Goal: Information Seeking & Learning: Learn about a topic

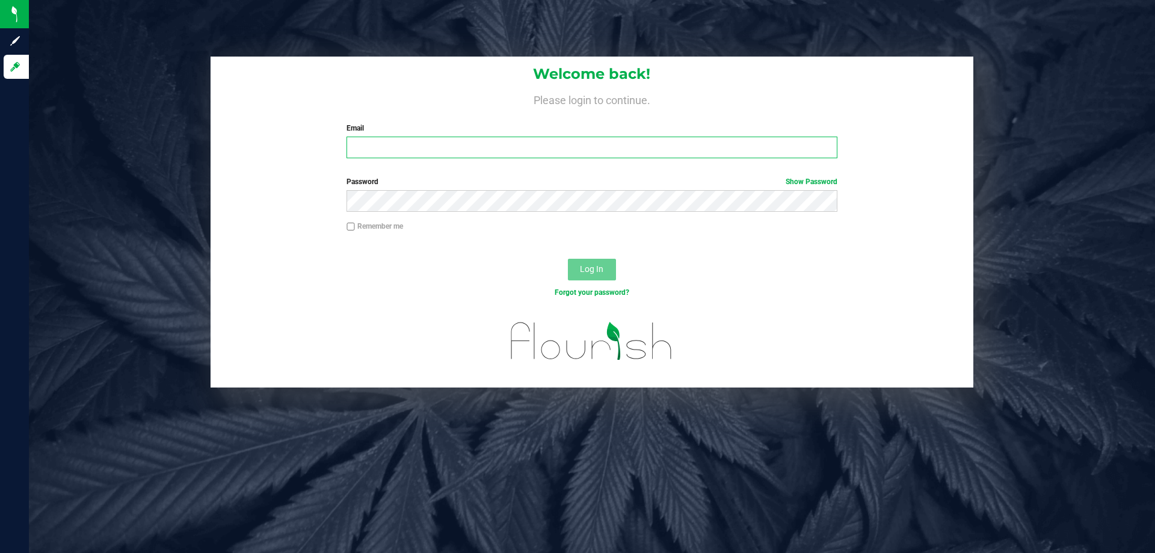
click at [410, 147] on input "Email" at bounding box center [592, 148] width 490 height 22
type input "[EMAIL_ADDRESS][DOMAIN_NAME]"
click at [568, 259] on button "Log In" at bounding box center [592, 270] width 48 height 22
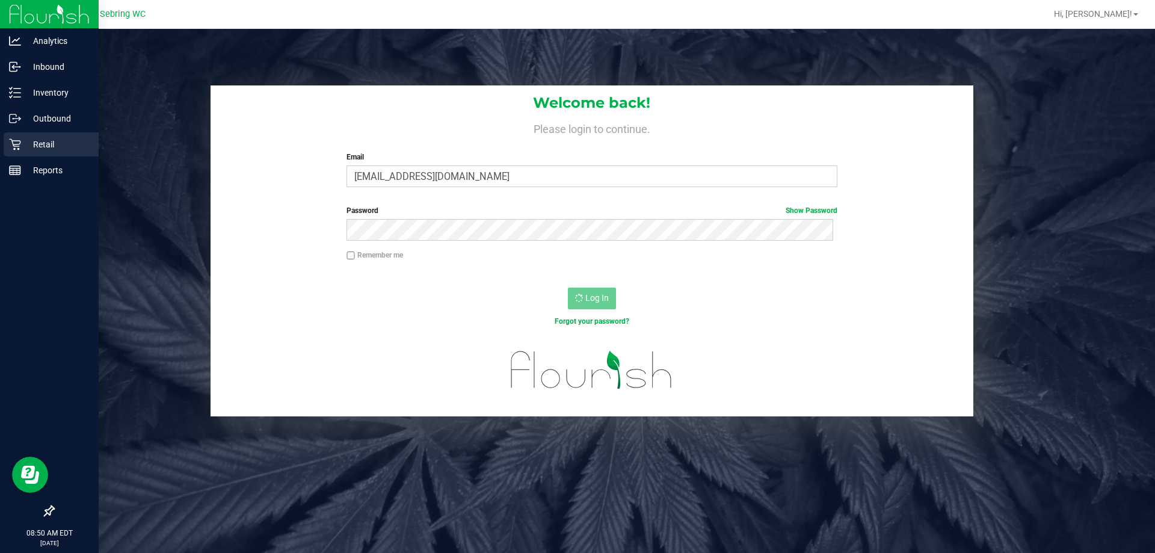
click at [30, 152] on div "Retail" at bounding box center [51, 144] width 95 height 24
click at [13, 135] on div "Retail" at bounding box center [51, 144] width 95 height 24
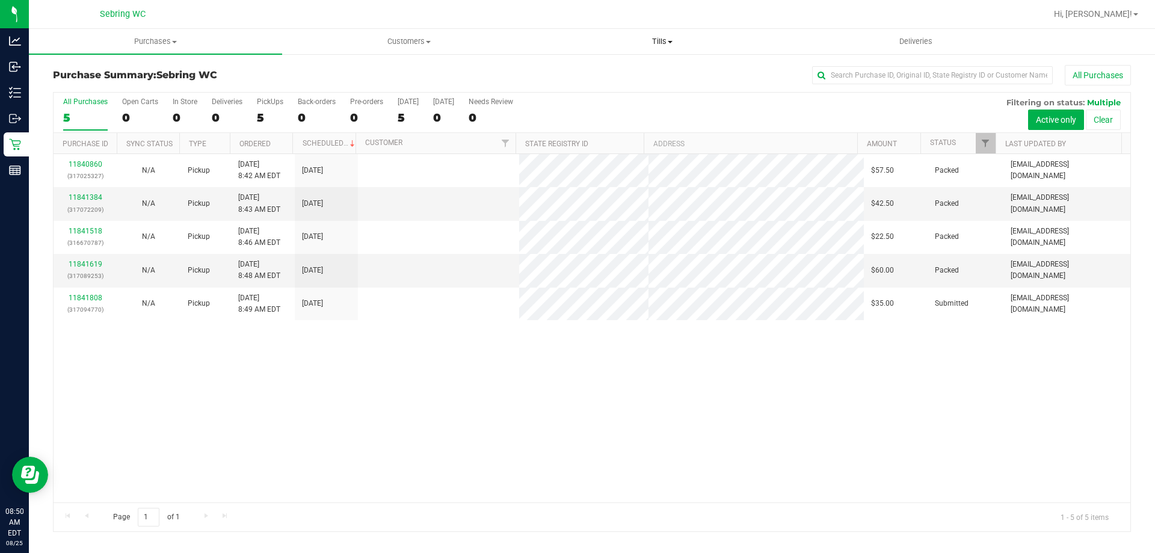
click at [668, 48] on uib-tab-heading "Tills Manage tills Reconcile e-payments" at bounding box center [662, 41] width 252 height 24
click at [646, 77] on li "Manage tills" at bounding box center [662, 73] width 253 height 14
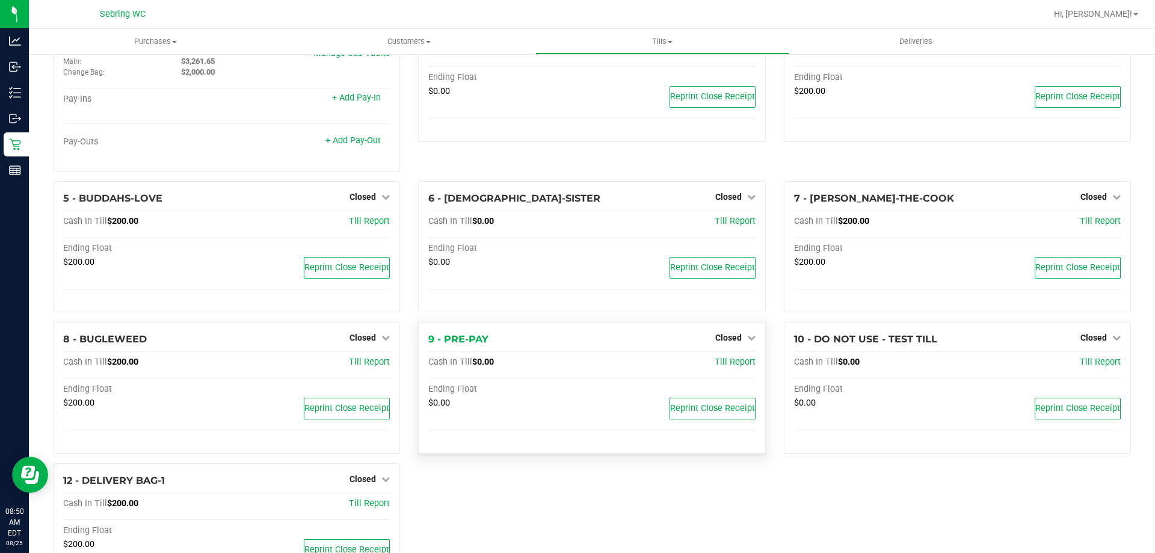
scroll to position [119, 0]
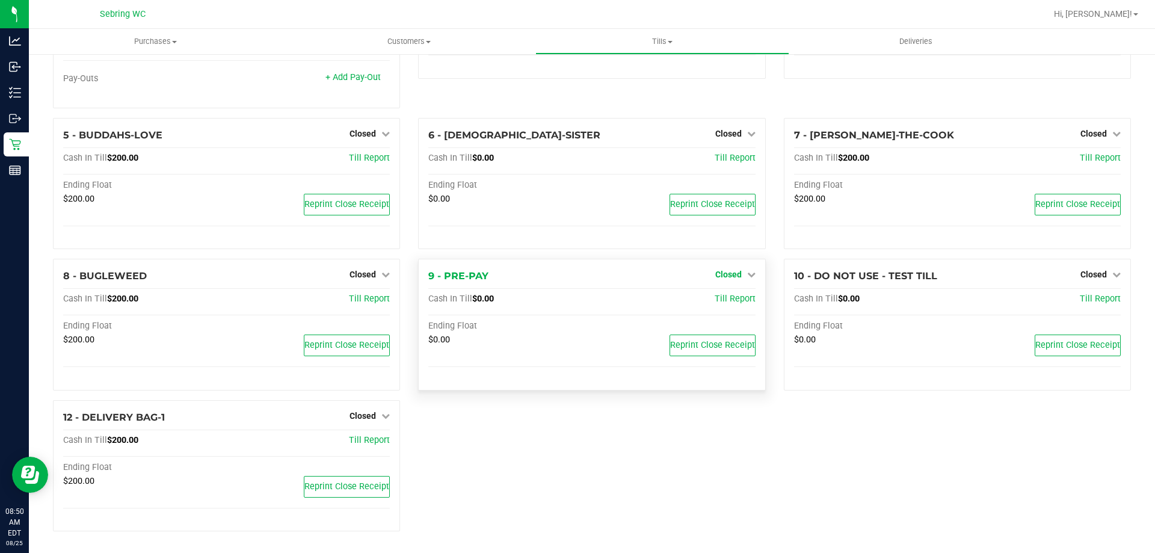
click at [736, 273] on link "Closed" at bounding box center [735, 275] width 40 height 10
click at [727, 299] on link "Open Till" at bounding box center [728, 300] width 32 height 10
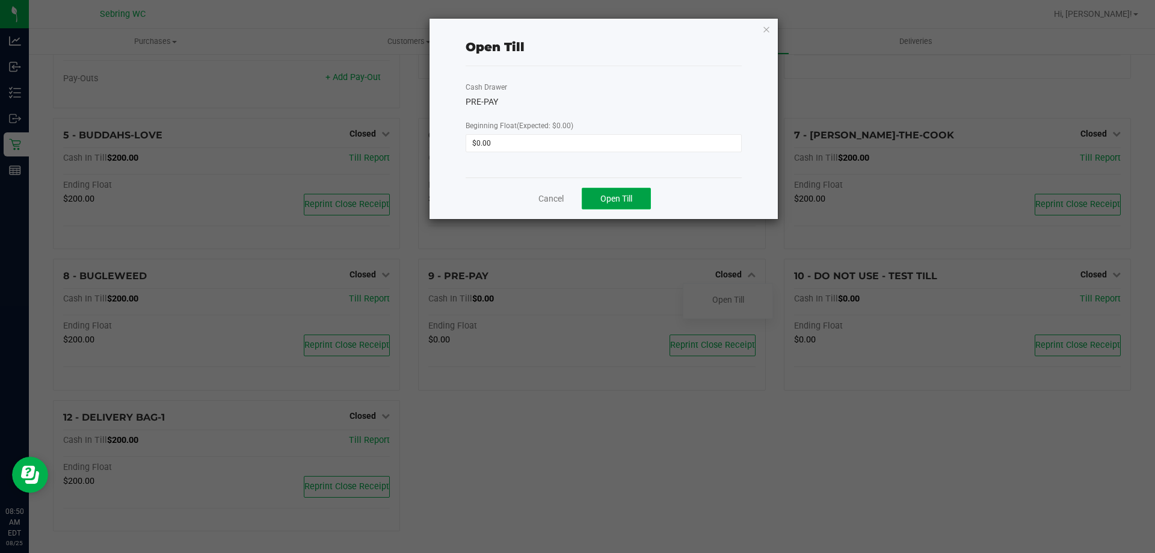
click at [603, 201] on span "Open Till" at bounding box center [616, 199] width 32 height 10
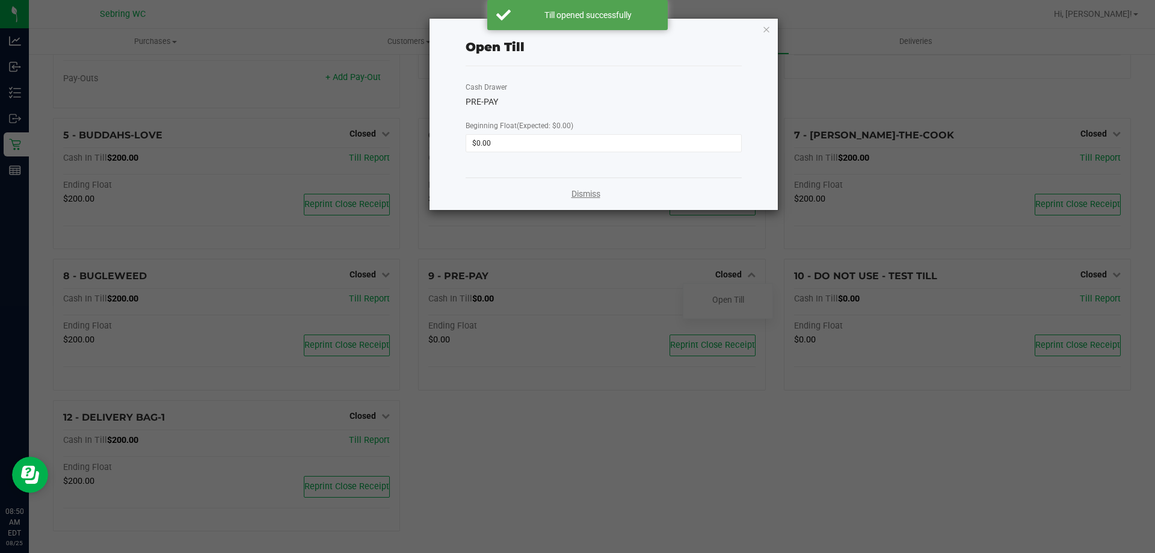
click at [581, 196] on link "Dismiss" at bounding box center [586, 194] width 29 height 13
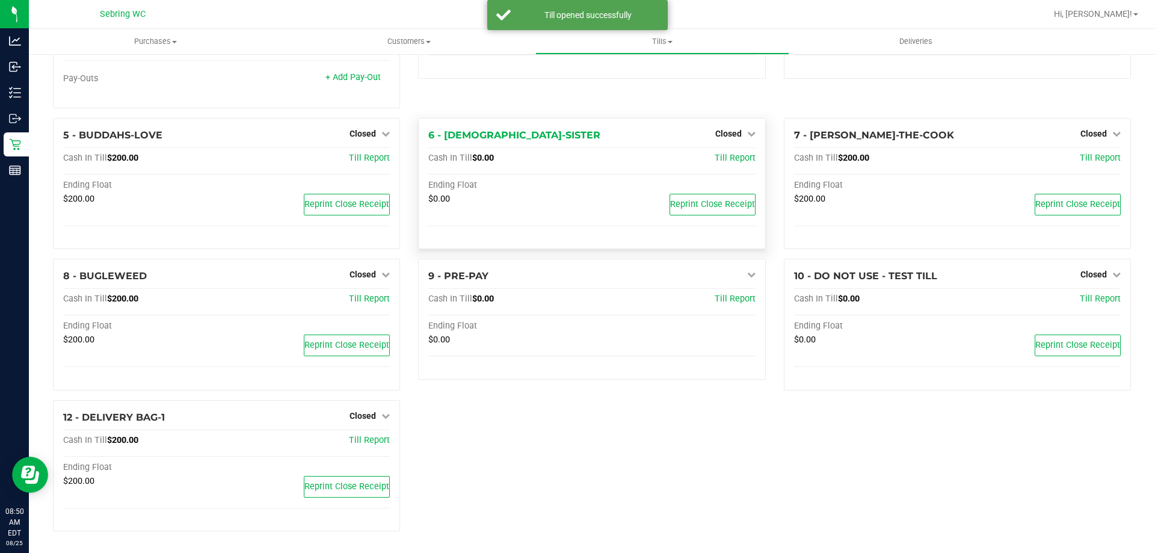
scroll to position [0, 0]
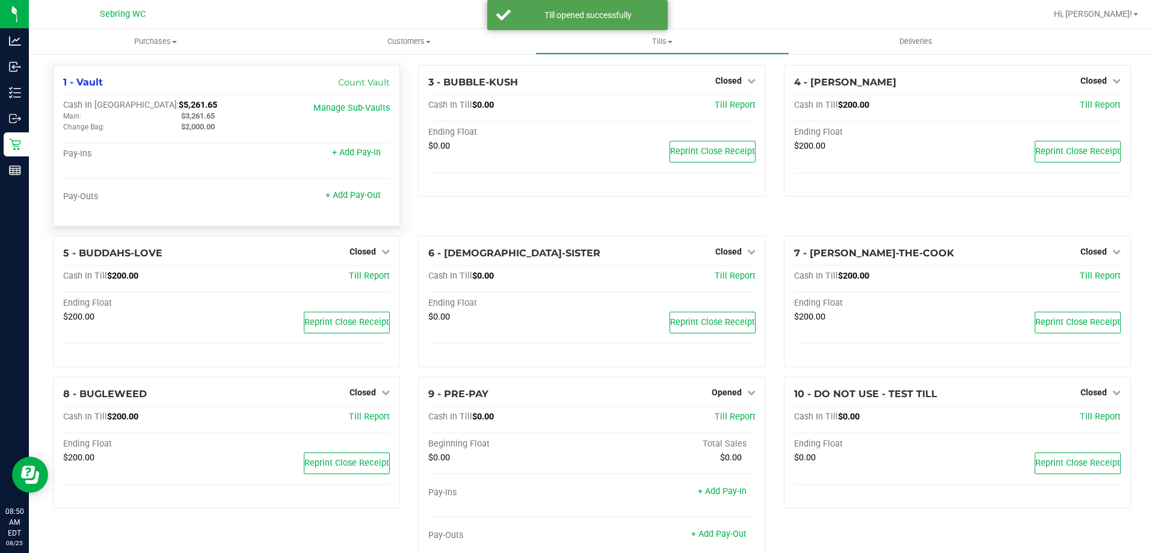
click at [195, 113] on span "$3,261.65" at bounding box center [198, 115] width 34 height 9
click at [195, 114] on span "$3,261.65" at bounding box center [198, 115] width 34 height 9
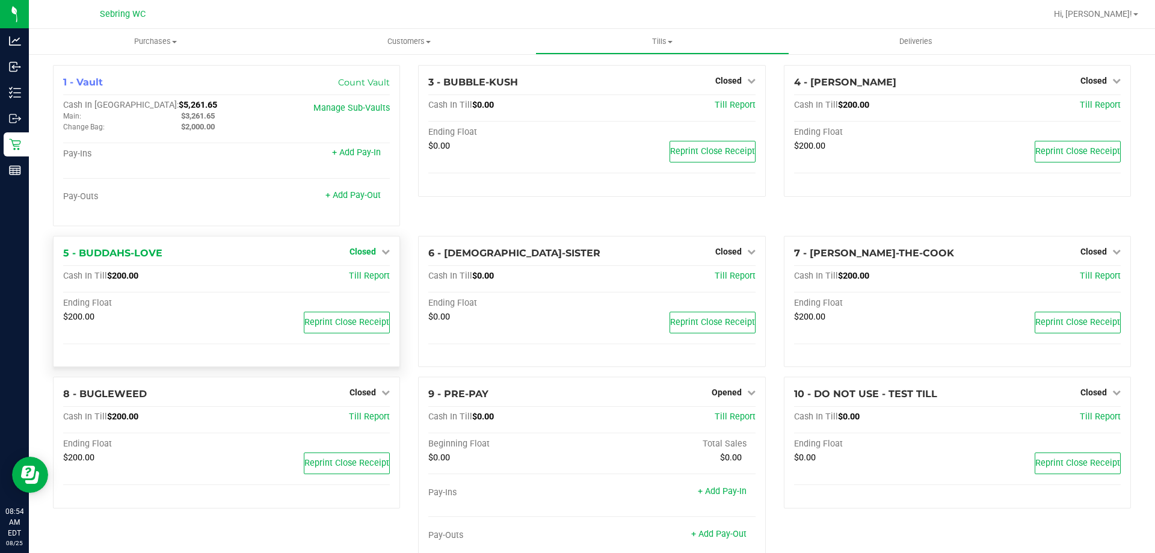
click at [353, 255] on span "Closed" at bounding box center [363, 252] width 26 height 10
click at [357, 284] on div "Open Till" at bounding box center [362, 276] width 89 height 15
click at [357, 274] on link "Open Till" at bounding box center [363, 276] width 32 height 10
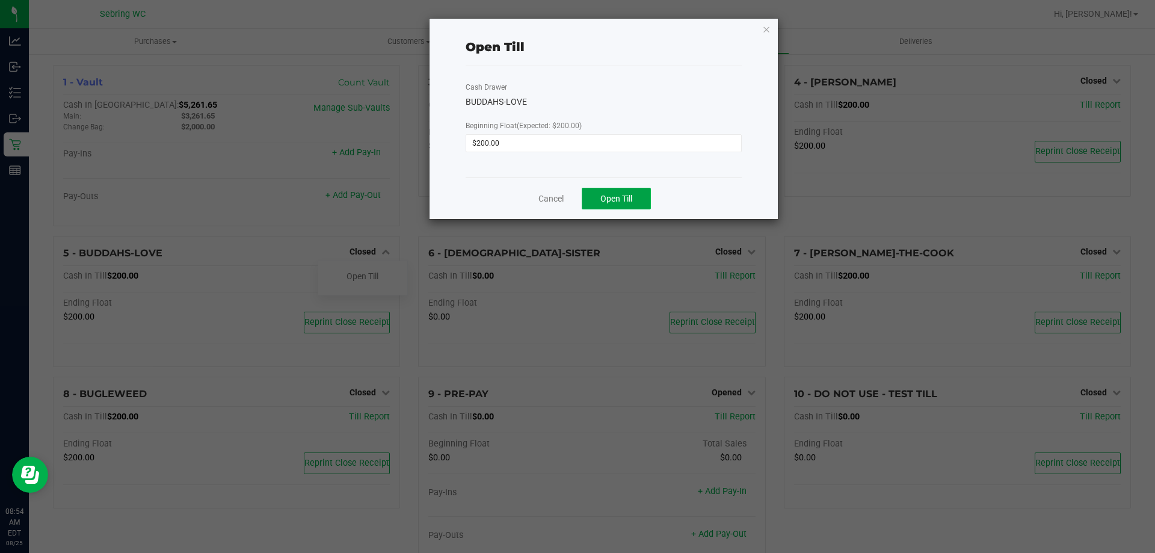
click at [634, 203] on button "Open Till" at bounding box center [616, 199] width 69 height 22
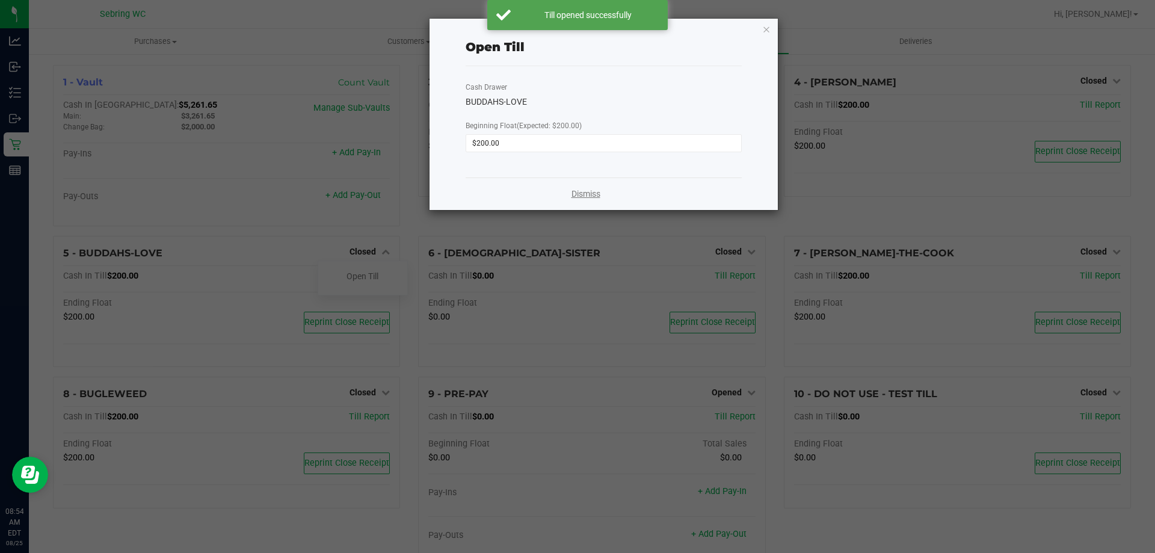
click at [592, 188] on link "Dismiss" at bounding box center [586, 194] width 29 height 13
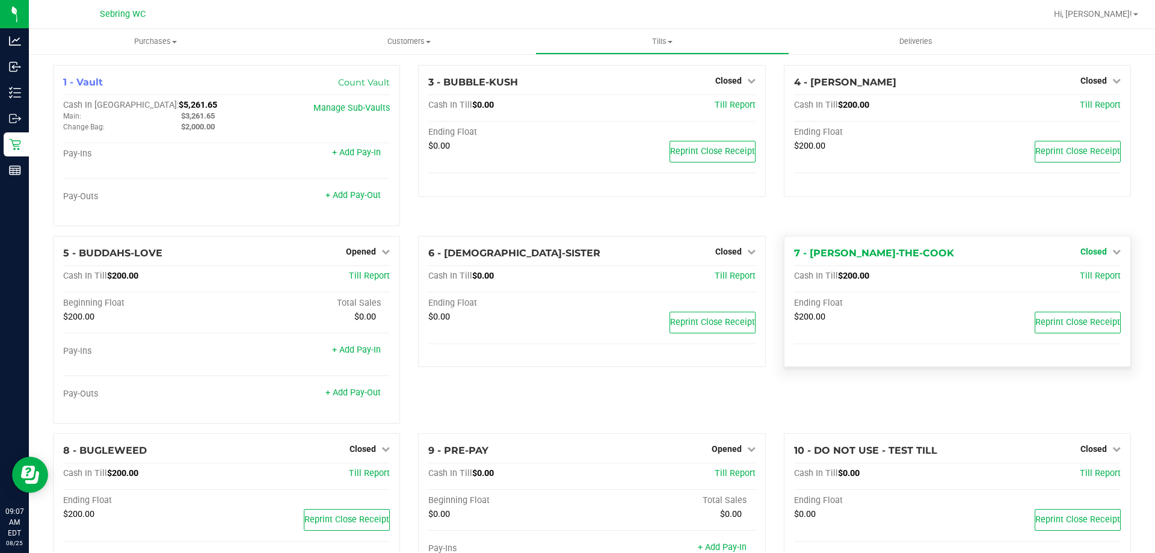
click at [1081, 248] on span "Closed" at bounding box center [1094, 252] width 26 height 10
click at [1078, 278] on link "Open Till" at bounding box center [1094, 276] width 32 height 10
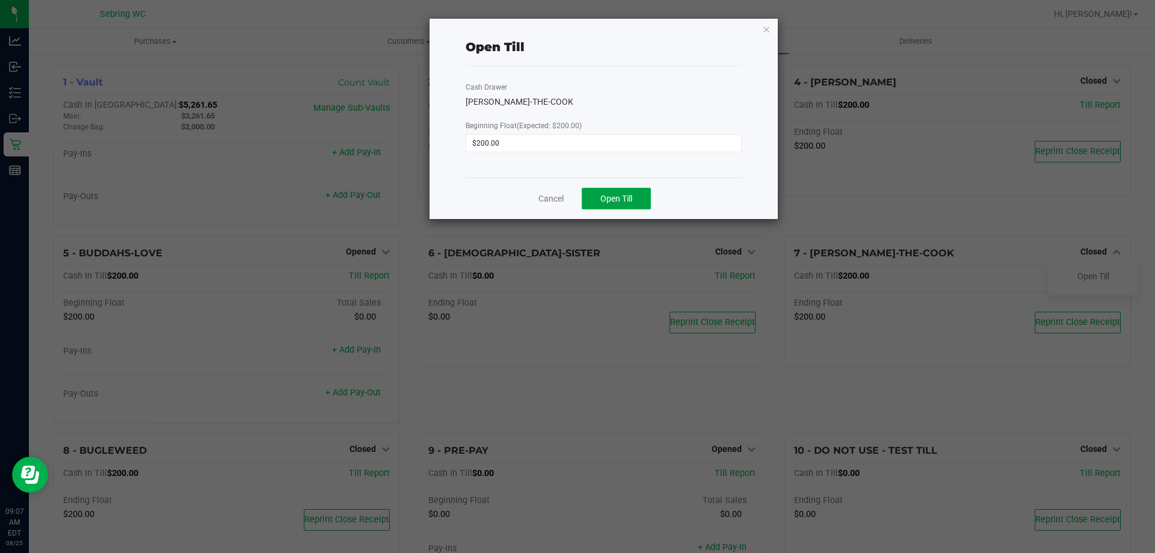
click at [621, 206] on button "Open Till" at bounding box center [616, 199] width 69 height 22
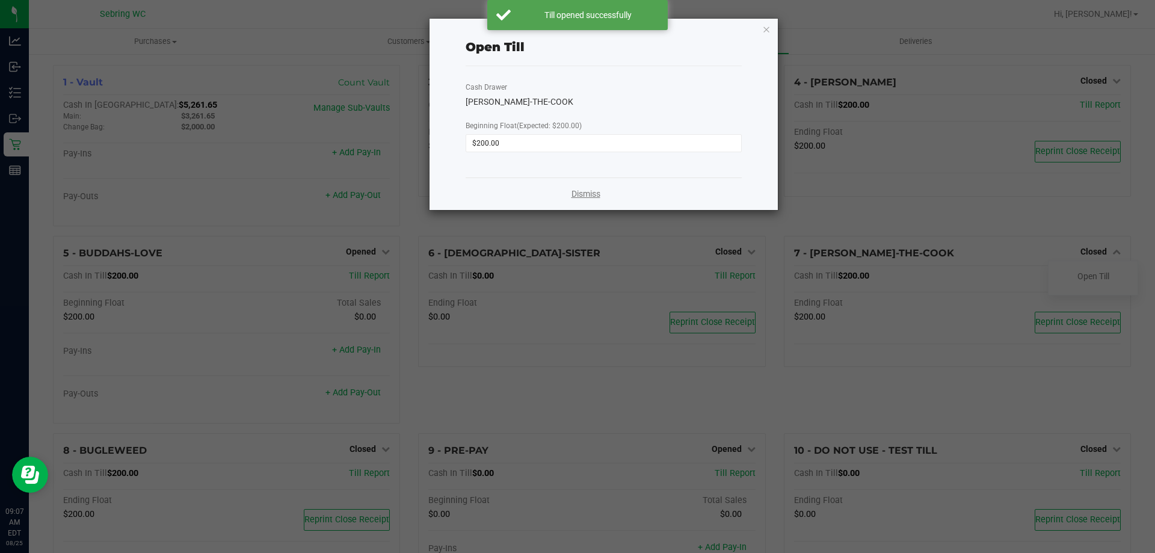
click at [577, 199] on link "Dismiss" at bounding box center [586, 194] width 29 height 13
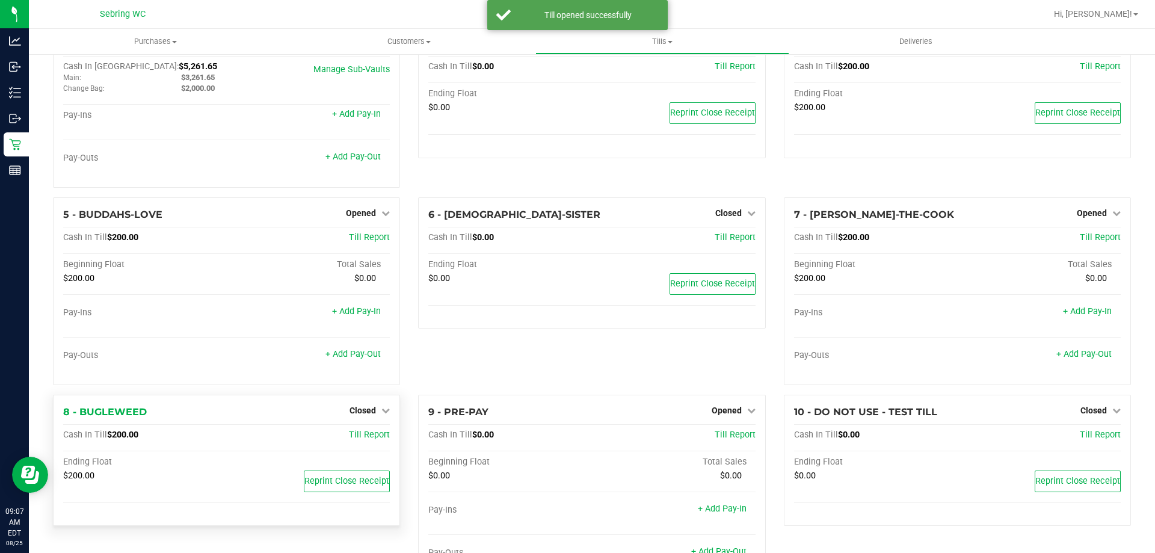
scroll to position [120, 0]
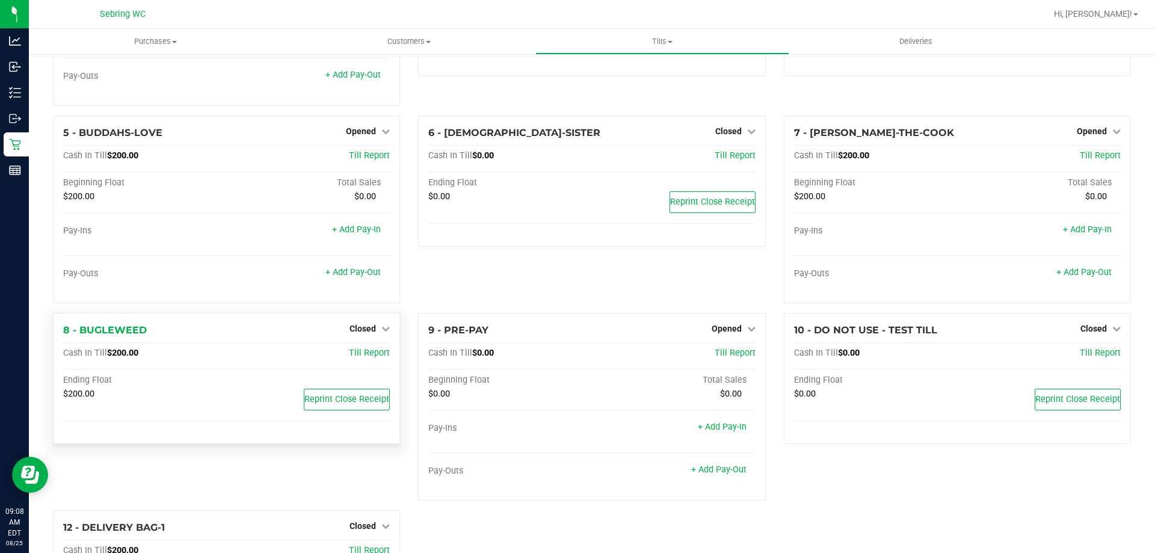
click at [374, 324] on div "Closed" at bounding box center [370, 328] width 40 height 14
click at [375, 329] on link "Closed" at bounding box center [370, 329] width 40 height 10
click at [364, 351] on link "Open Till" at bounding box center [363, 353] width 32 height 10
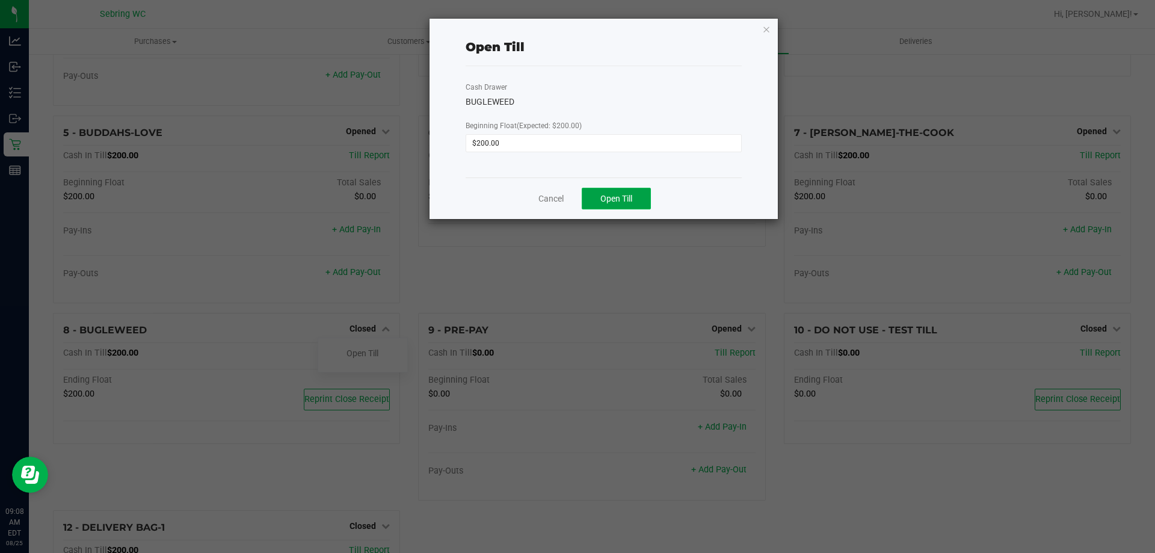
click at [618, 206] on button "Open Till" at bounding box center [616, 199] width 69 height 22
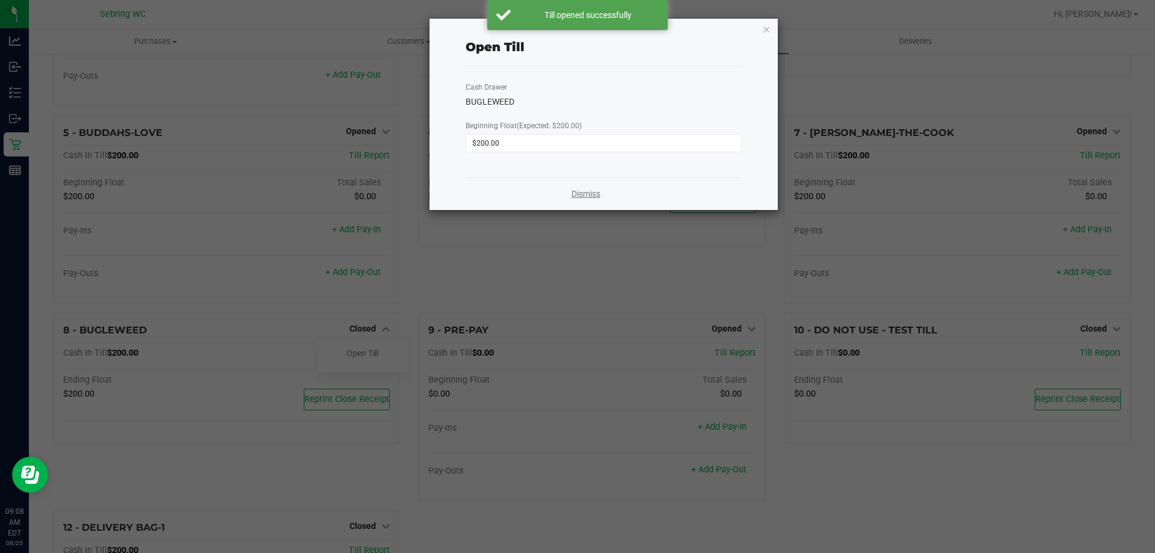
click at [588, 194] on link "Dismiss" at bounding box center [586, 194] width 29 height 13
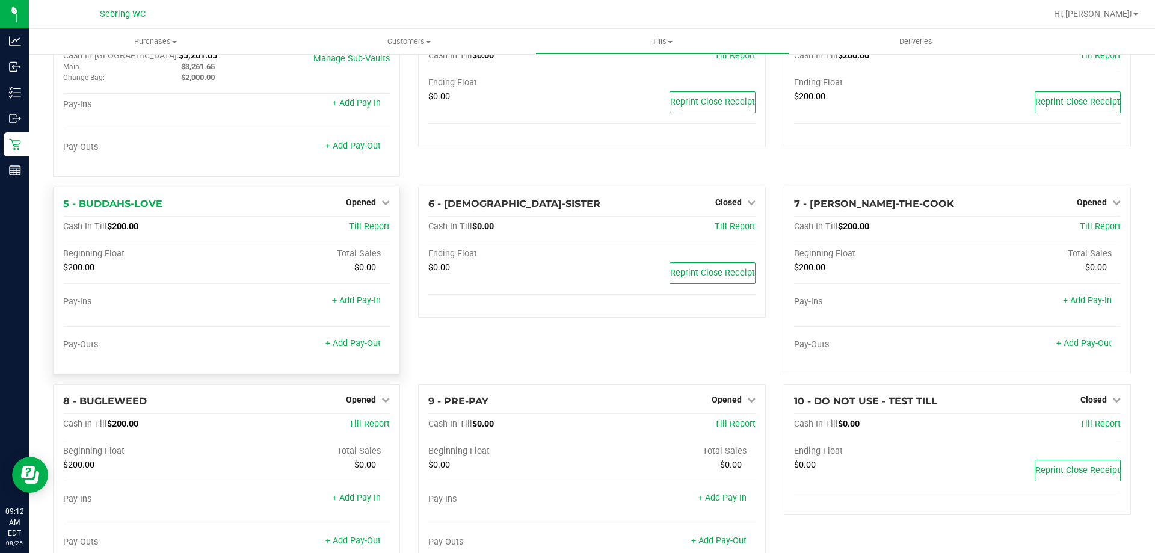
scroll to position [0, 0]
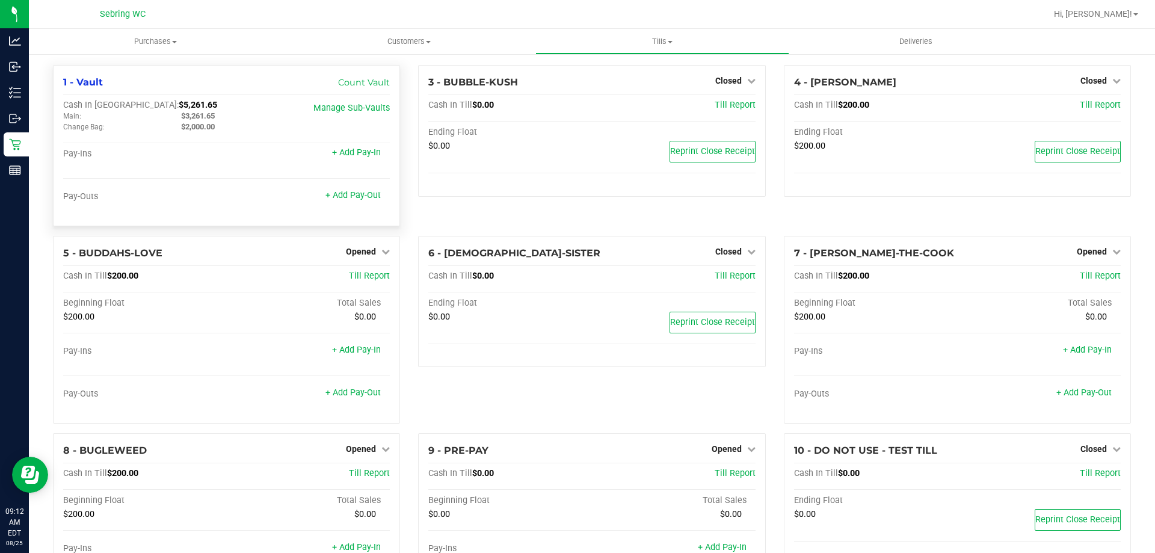
click at [211, 117] on span "$3,261.65" at bounding box center [198, 115] width 34 height 9
copy span "3,261.65"
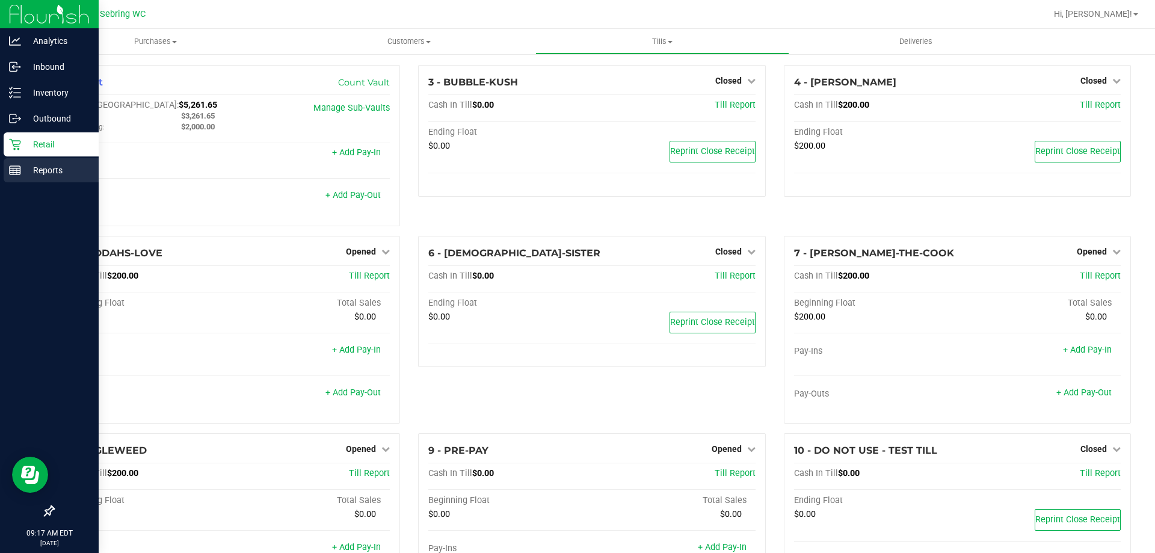
click at [30, 169] on p "Reports" at bounding box center [57, 170] width 72 height 14
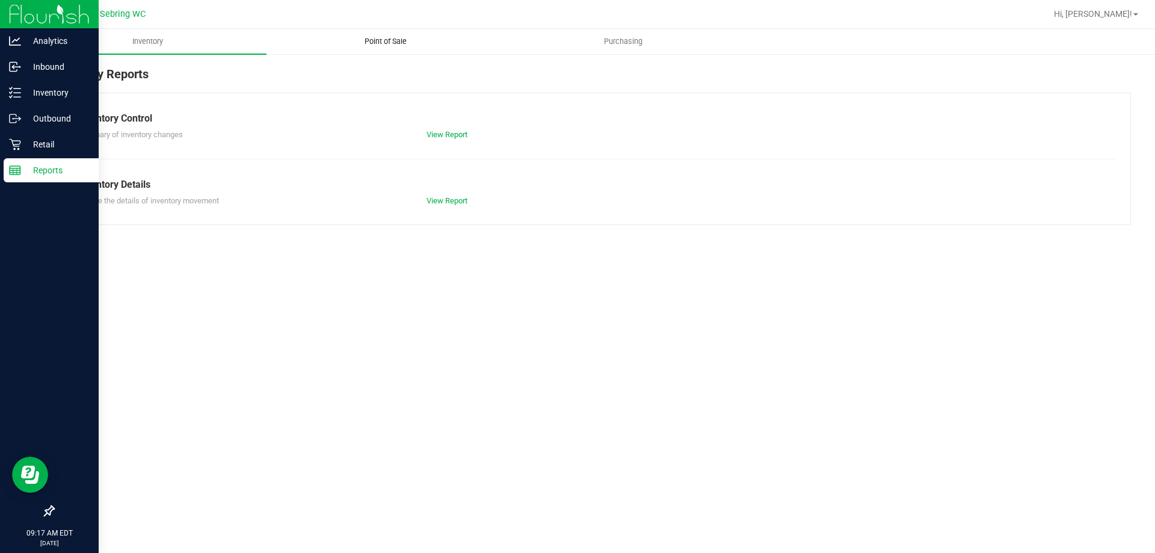
click at [384, 45] on span "Point of Sale" at bounding box center [385, 41] width 75 height 11
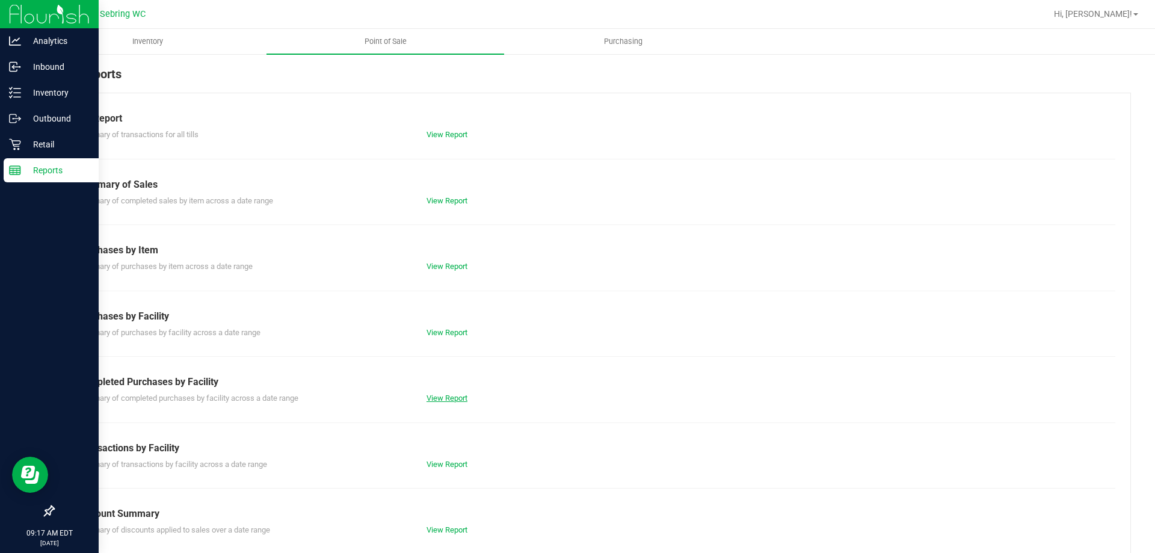
click at [455, 396] on link "View Report" at bounding box center [447, 398] width 41 height 9
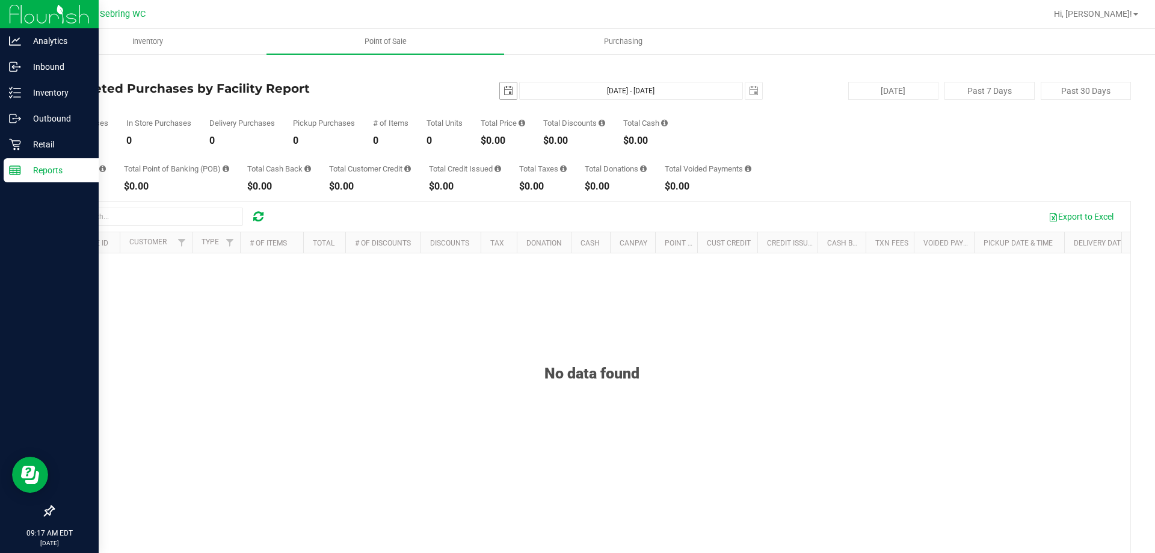
click at [504, 90] on span "select" at bounding box center [509, 91] width 10 height 10
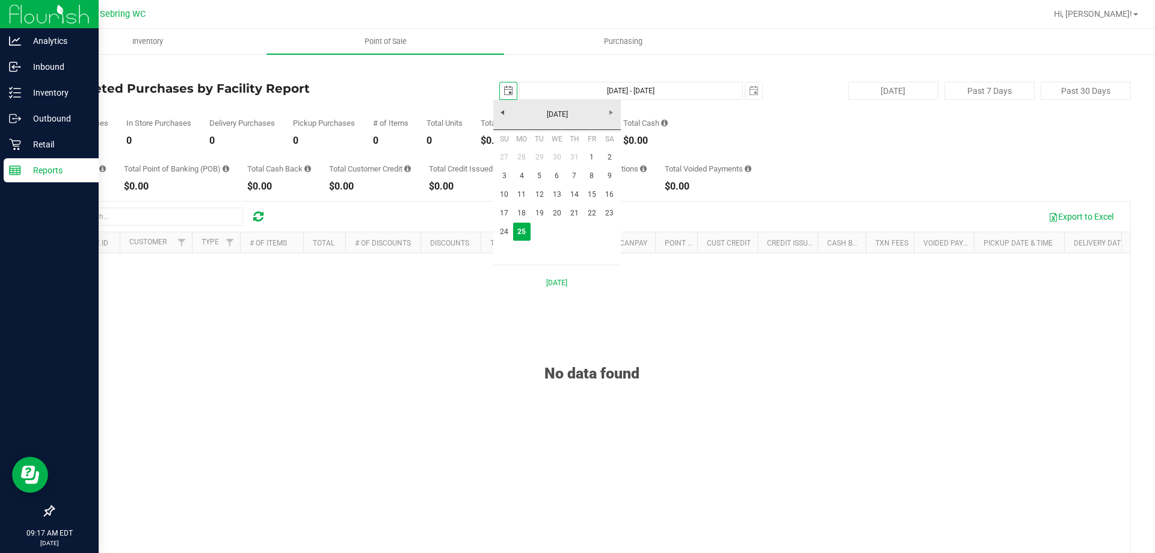
scroll to position [0, 30]
click at [593, 157] on link "1" at bounding box center [591, 157] width 17 height 19
type input "[DATE]"
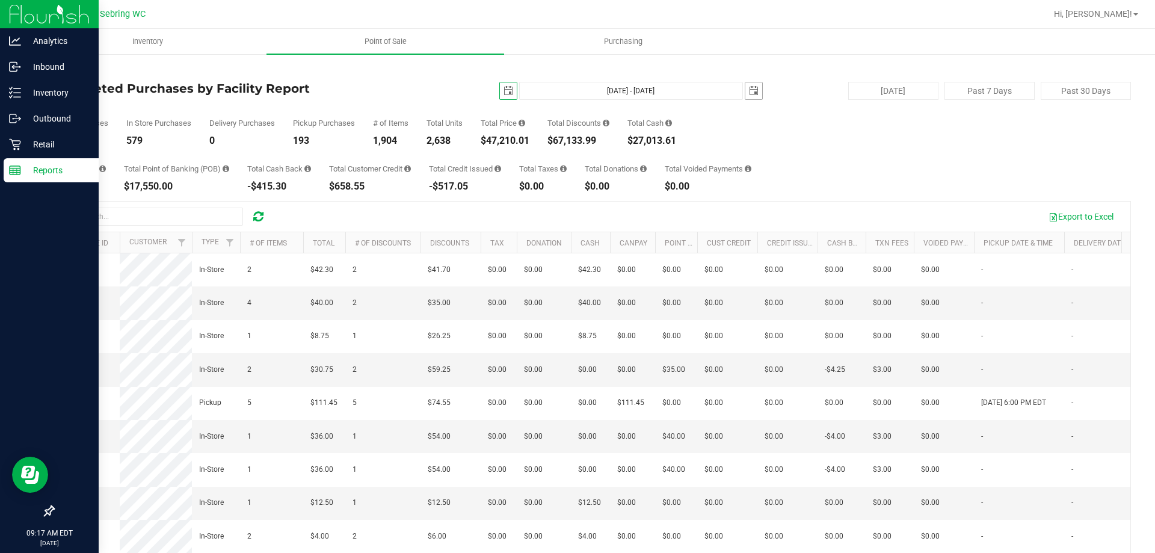
click at [752, 93] on span "select" at bounding box center [754, 91] width 10 height 10
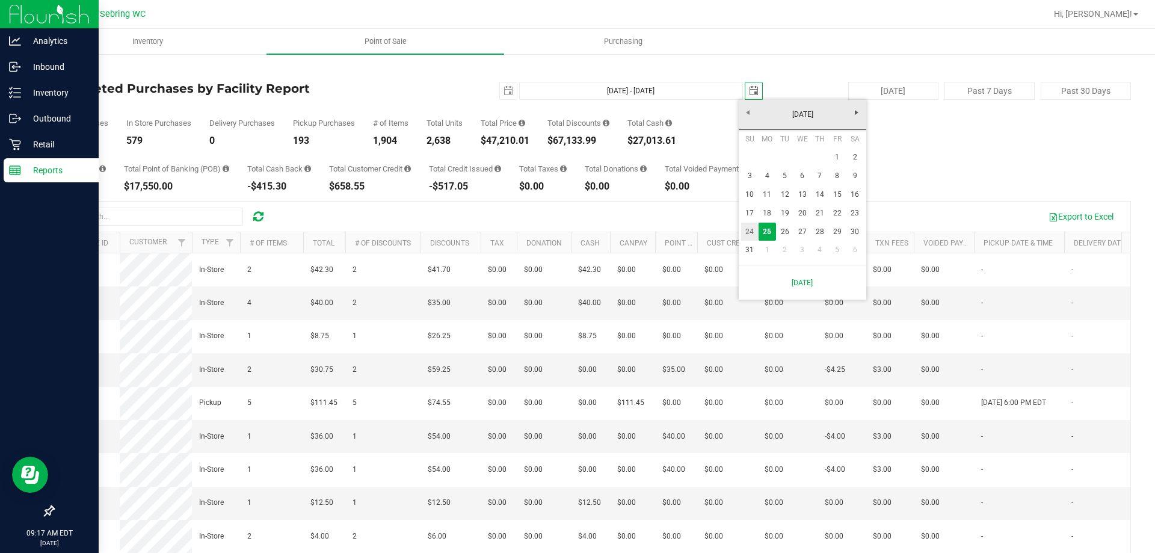
click at [754, 230] on link "24" at bounding box center [749, 232] width 17 height 19
type input "[DATE] - [DATE]"
type input "[DATE]"
